Goal: Check status: Check status

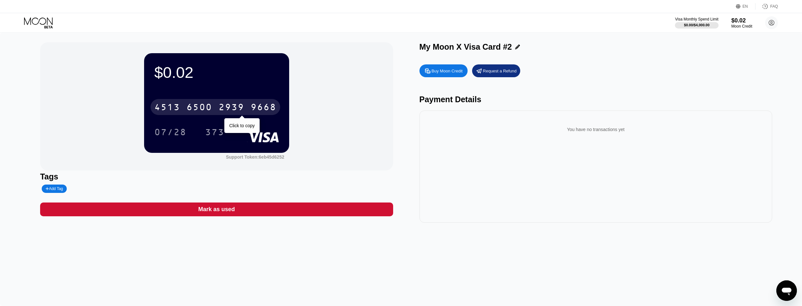
drag, startPoint x: 0, startPoint y: 0, endPoint x: 224, endPoint y: 113, distance: 250.5
click at [224, 113] on div "2939" at bounding box center [231, 108] width 26 height 10
click at [224, 113] on div "* * * *" at bounding box center [231, 108] width 26 height 10
click at [247, 103] on div "[CREDIT_CARD_NUMBER]" at bounding box center [215, 107] width 130 height 16
click at [247, 103] on div "* * * * * * * * * * * * 9668" at bounding box center [215, 107] width 130 height 16
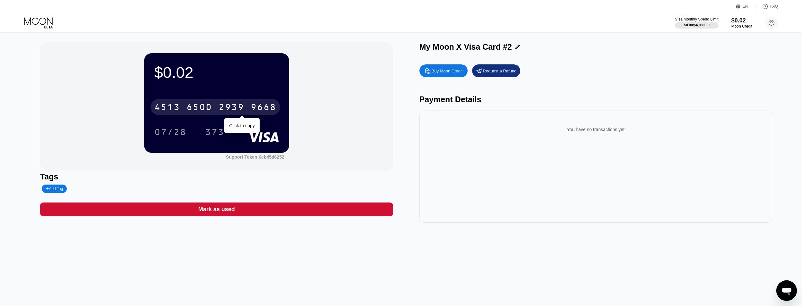
click at [230, 113] on div "2939" at bounding box center [231, 108] width 26 height 10
click at [230, 113] on div "* * * *" at bounding box center [231, 108] width 26 height 10
click at [227, 112] on div "2939" at bounding box center [231, 108] width 26 height 10
click at [227, 112] on div "* * * *" at bounding box center [231, 108] width 26 height 10
click at [217, 108] on div "[CREDIT_CARD_NUMBER]" at bounding box center [215, 107] width 130 height 16
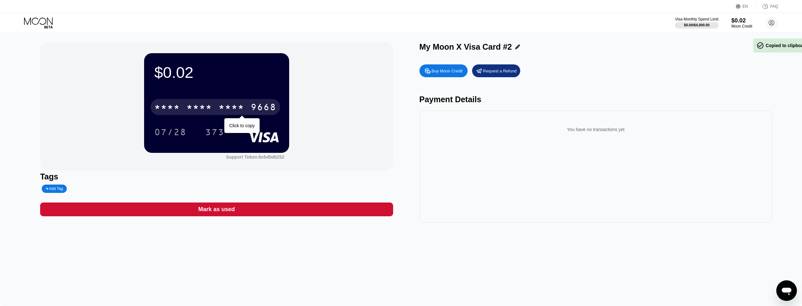
drag, startPoint x: 217, startPoint y: 108, endPoint x: 213, endPoint y: 109, distance: 3.6
click at [217, 108] on div "* * * * * * * * * * * * 9668" at bounding box center [215, 107] width 130 height 16
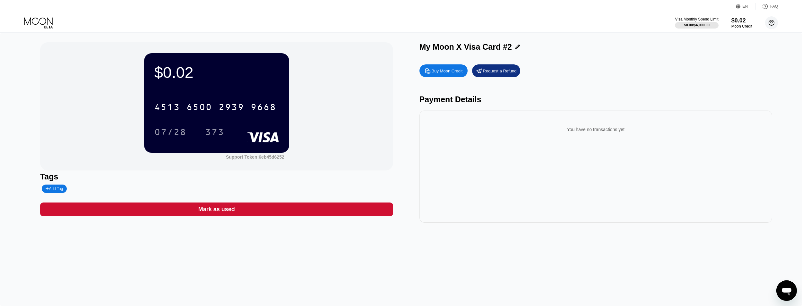
click at [771, 26] on circle at bounding box center [771, 22] width 13 height 13
click at [728, 57] on div "Home" at bounding box center [729, 59] width 12 height 5
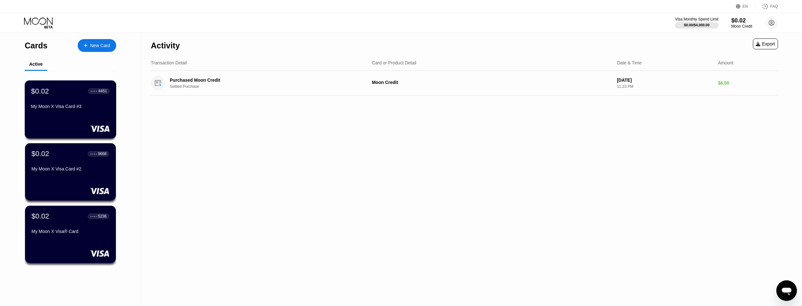
click at [50, 126] on div "$0.02 ● ● ● ● 4451 My Moon X Visa Card #3" at bounding box center [71, 110] width 92 height 58
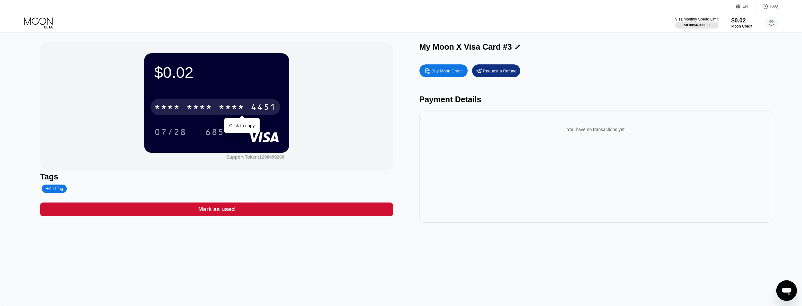
click at [251, 111] on div "4451" at bounding box center [264, 108] width 26 height 10
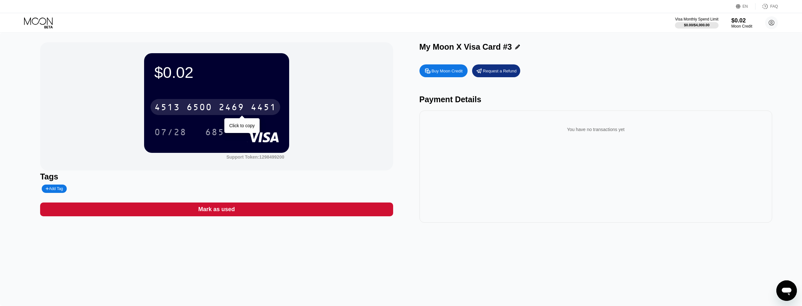
click at [229, 113] on div "2469" at bounding box center [231, 108] width 26 height 10
click at [229, 113] on div "* * * *" at bounding box center [231, 108] width 26 height 10
click at [218, 114] on div "[CREDIT_CARD_NUMBER]" at bounding box center [215, 107] width 130 height 16
click at [218, 114] on div "* * * * * * * * * * * * 4451" at bounding box center [215, 107] width 130 height 16
click at [233, 115] on div "[CREDIT_CARD_NUMBER]" at bounding box center [215, 107] width 130 height 16
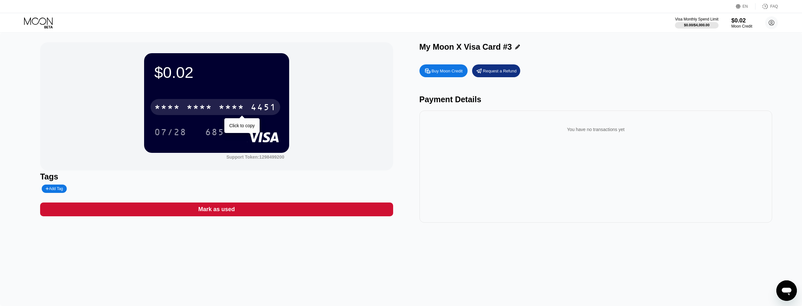
click at [231, 111] on div "* * * *" at bounding box center [231, 108] width 26 height 10
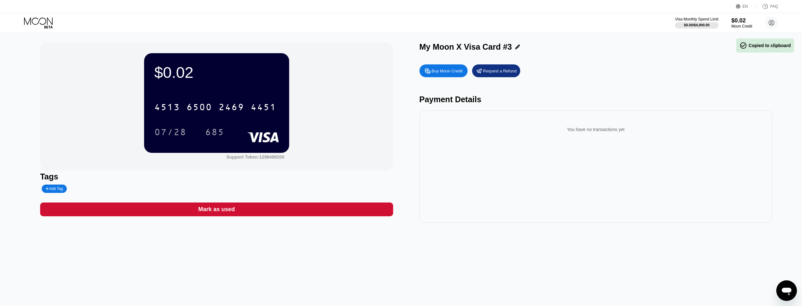
click at [232, 115] on div "[CREDIT_CARD_NUMBER]" at bounding box center [215, 107] width 130 height 16
click at [232, 115] on div "* * * * * * * * * * * * 4451" at bounding box center [215, 107] width 130 height 16
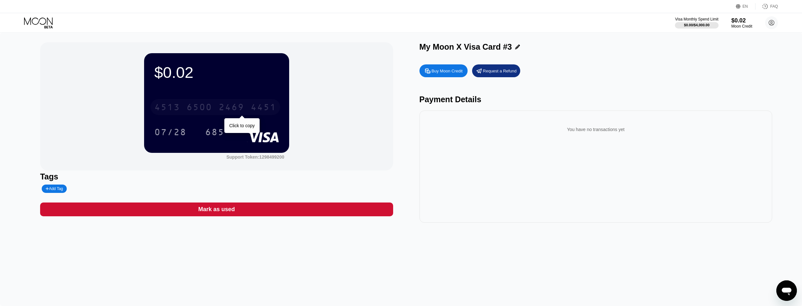
click at [252, 113] on div "4451" at bounding box center [264, 108] width 26 height 10
